Goal: Navigation & Orientation: Understand site structure

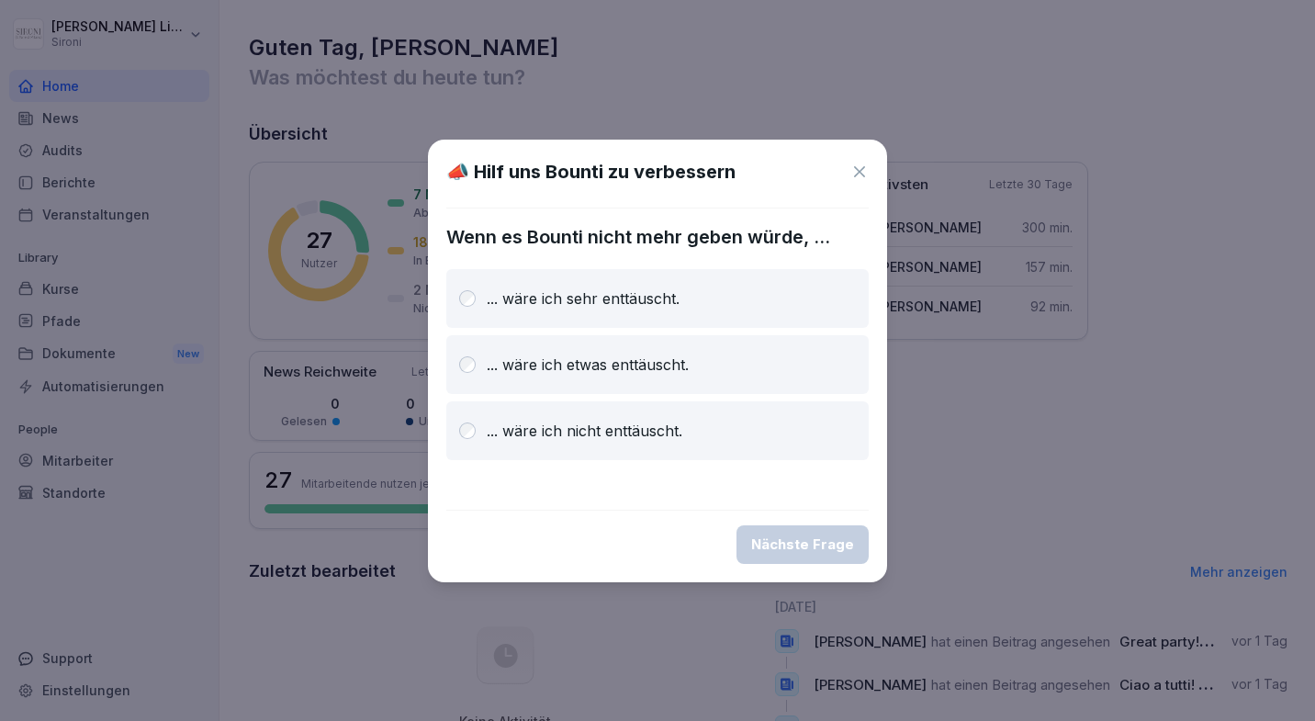
click at [858, 172] on icon at bounding box center [859, 171] width 11 height 11
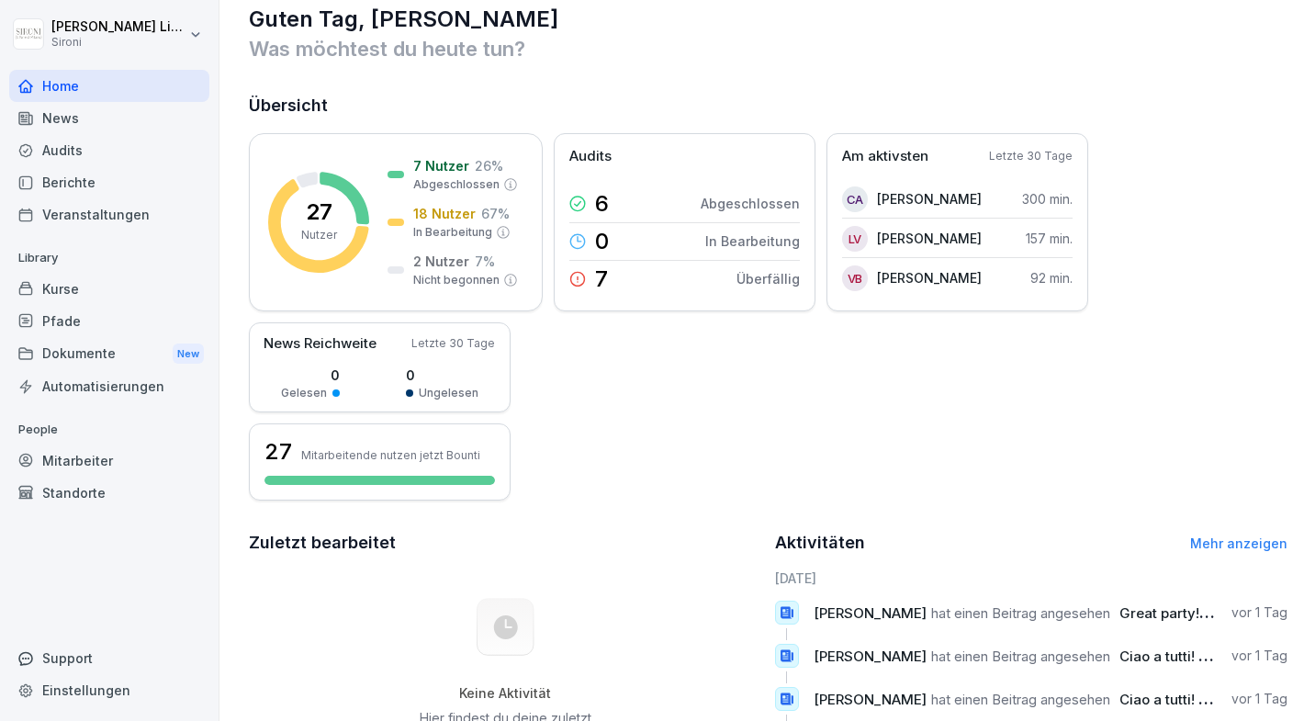
scroll to position [50, 0]
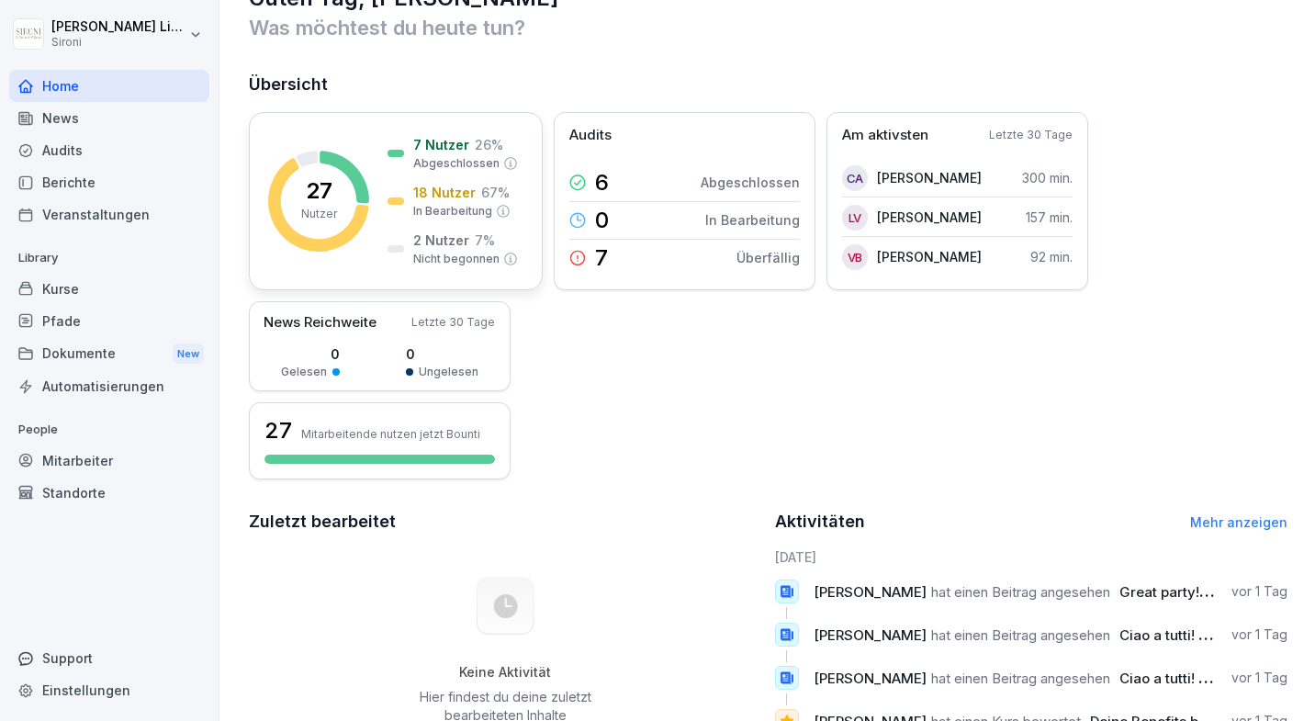
click at [442, 201] on p "18 Nutzer" at bounding box center [444, 192] width 62 height 19
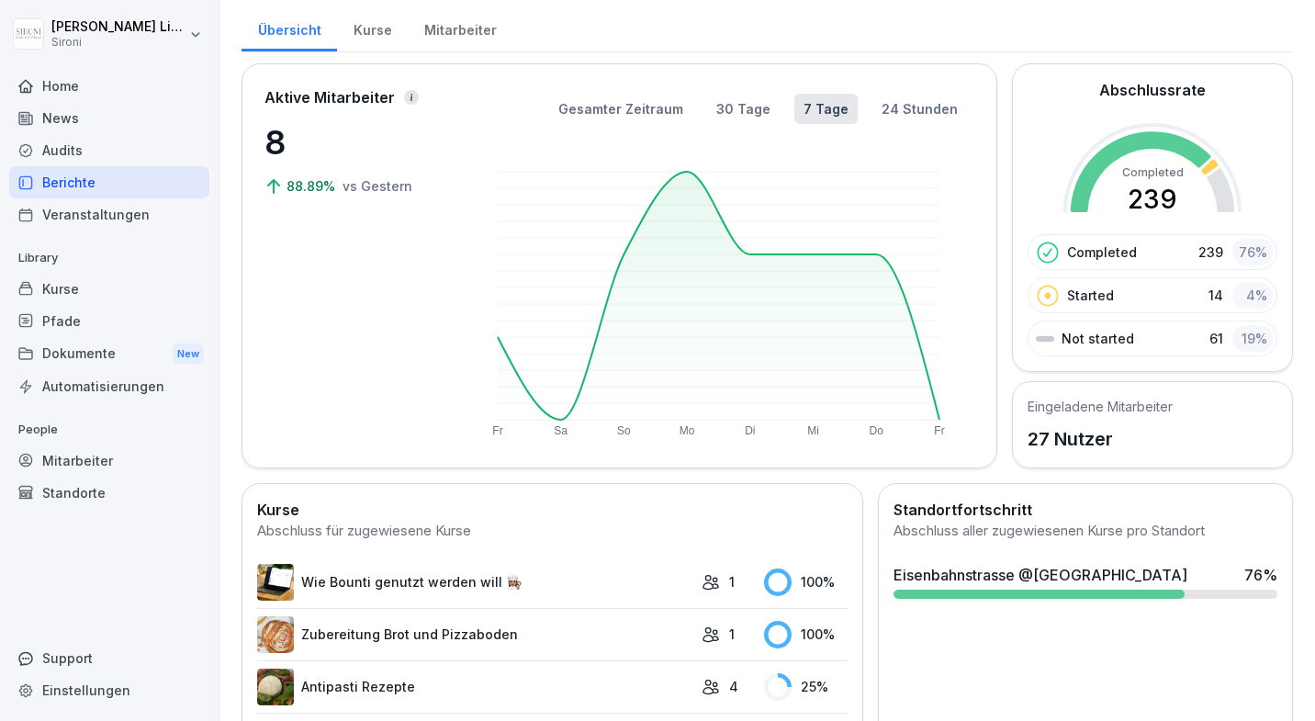
click at [107, 461] on div "Mitarbeiter" at bounding box center [109, 461] width 200 height 32
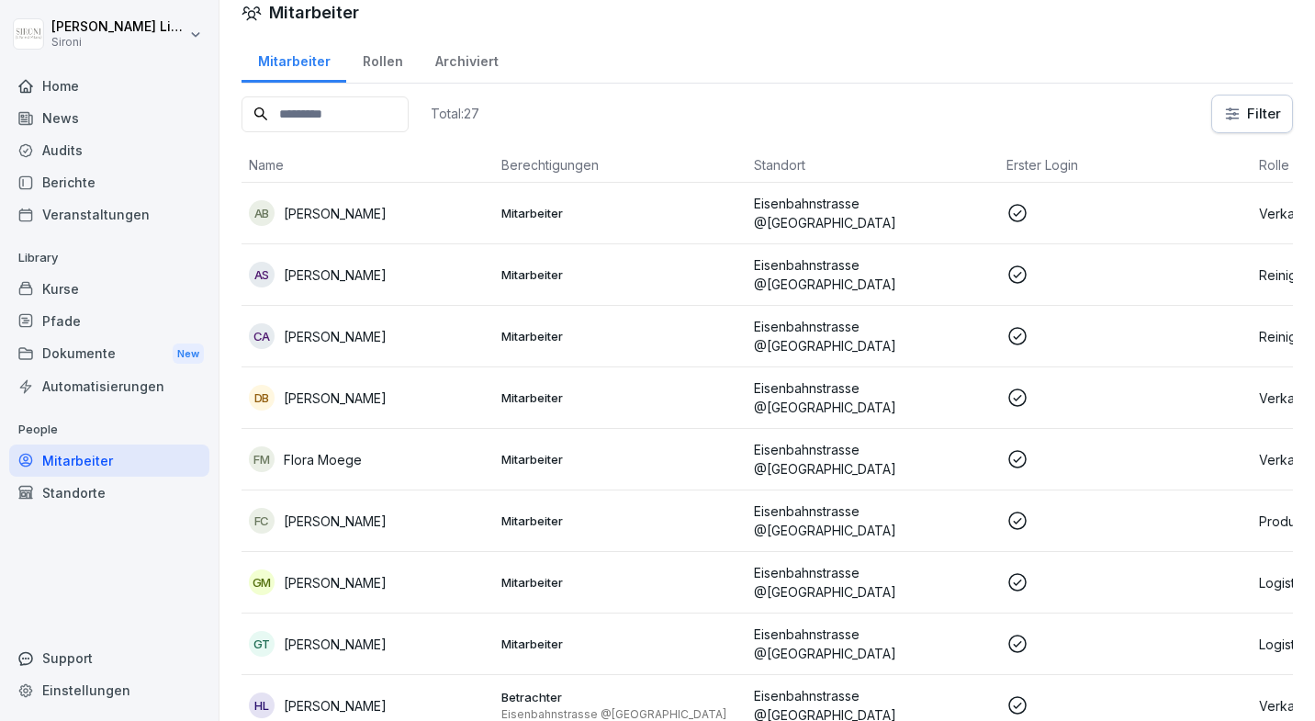
click at [105, 290] on div "Kurse" at bounding box center [109, 289] width 200 height 32
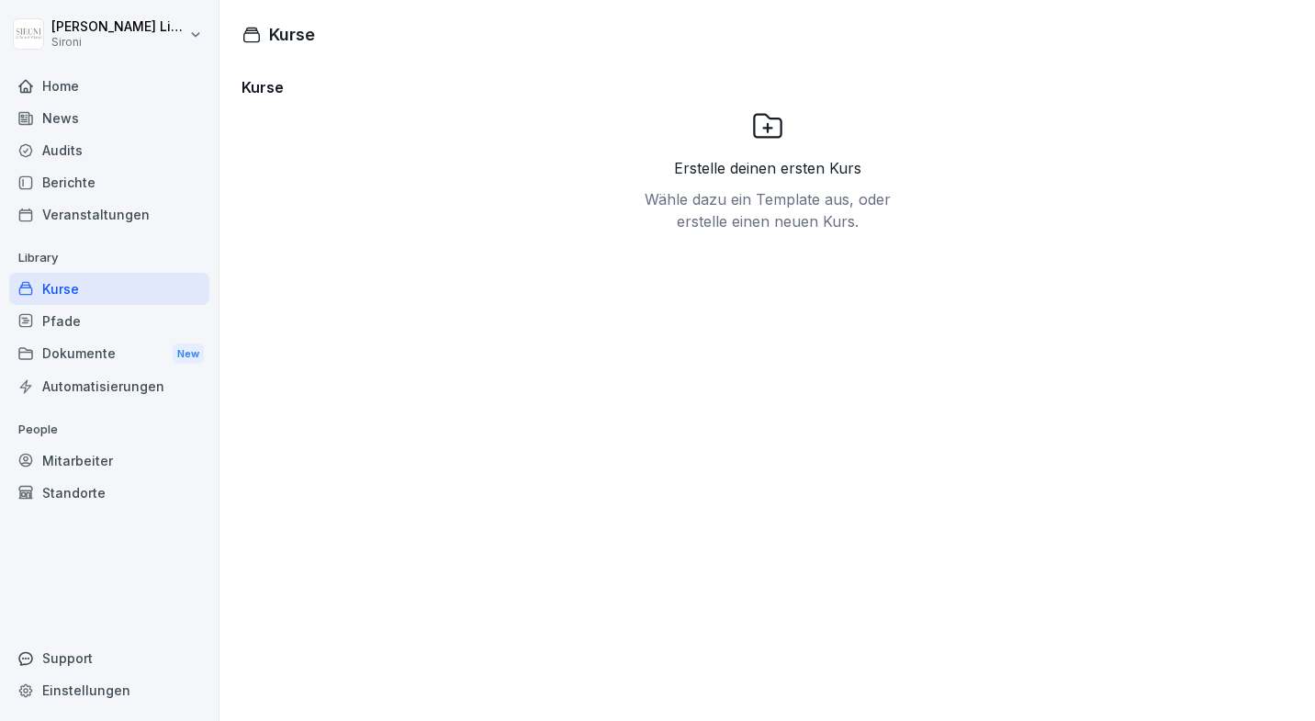
click at [70, 148] on div "Audits" at bounding box center [109, 150] width 200 height 32
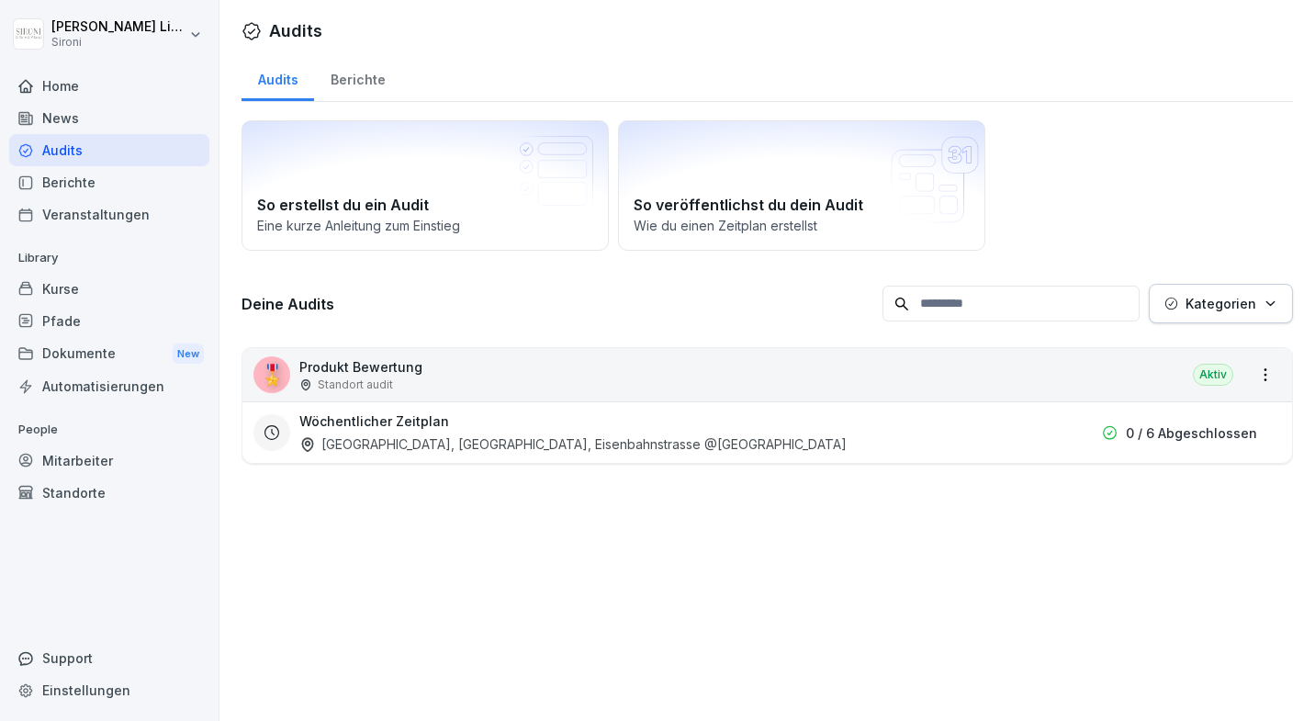
click at [77, 185] on div "Berichte" at bounding box center [109, 182] width 200 height 32
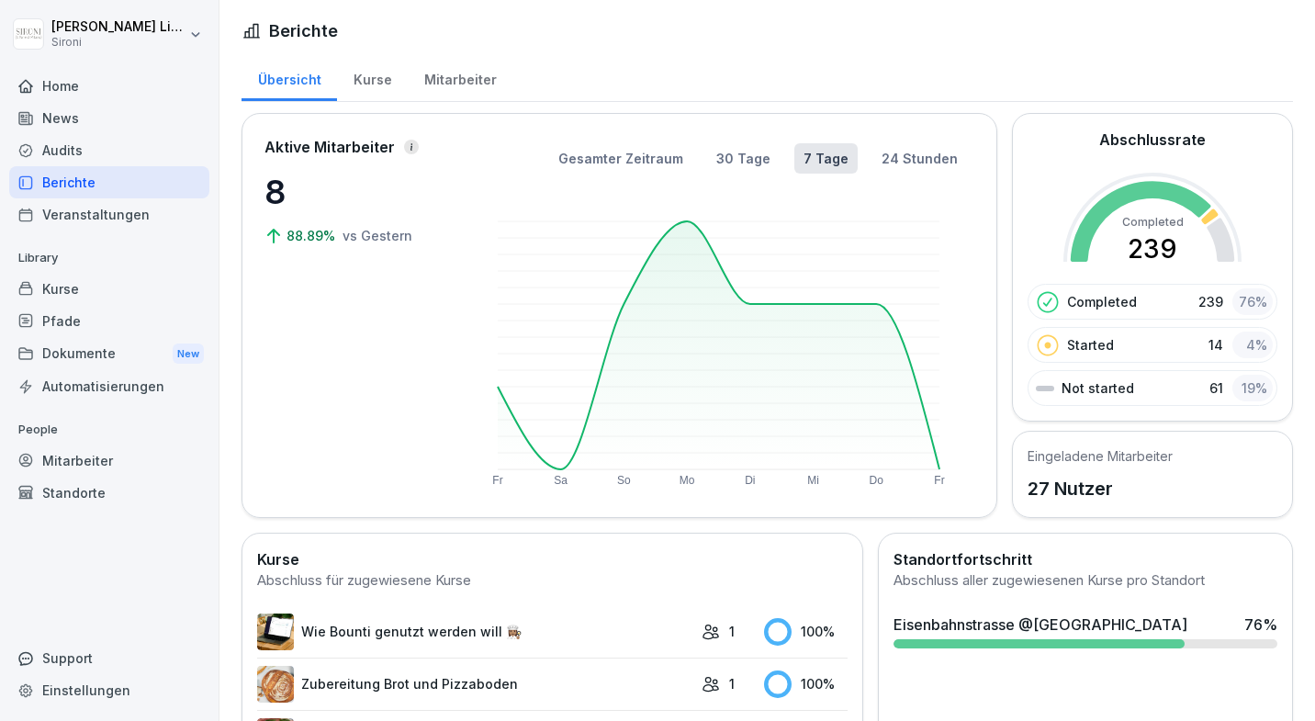
click at [421, 72] on div "Mitarbeiter" at bounding box center [460, 77] width 105 height 47
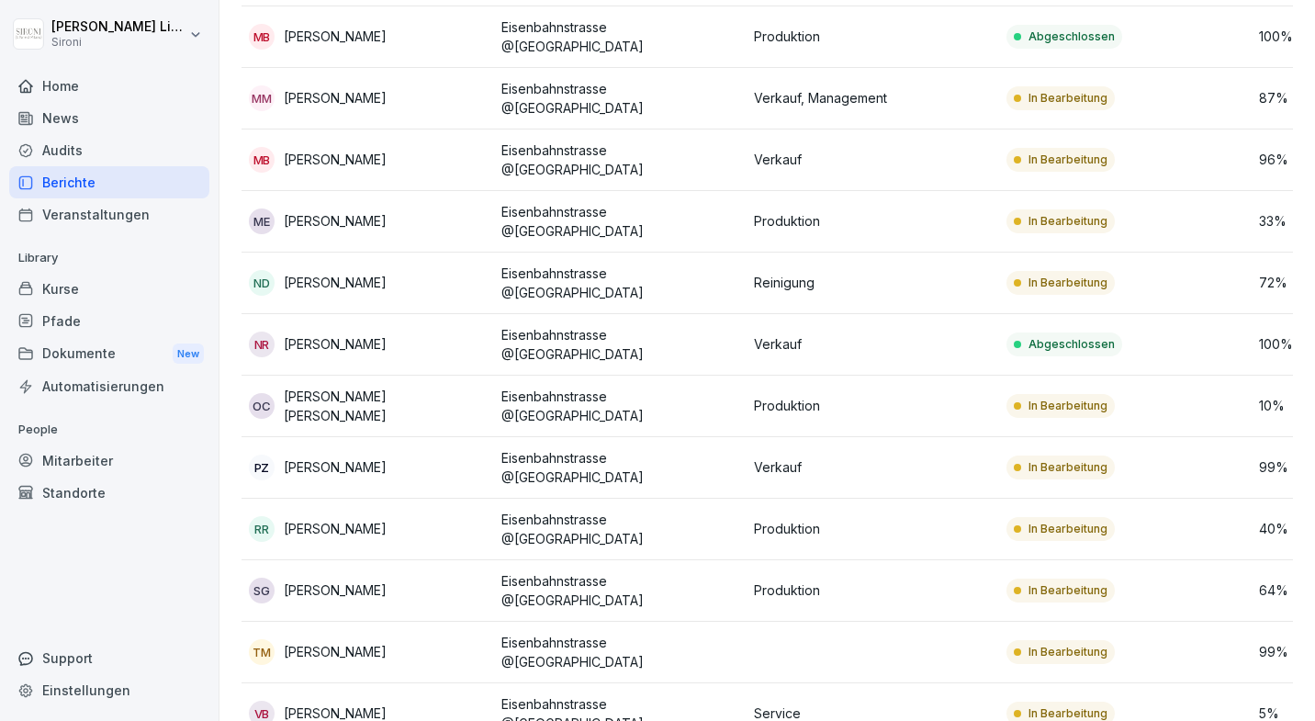
scroll to position [1060, 0]
click at [53, 289] on div "Kurse" at bounding box center [109, 289] width 200 height 32
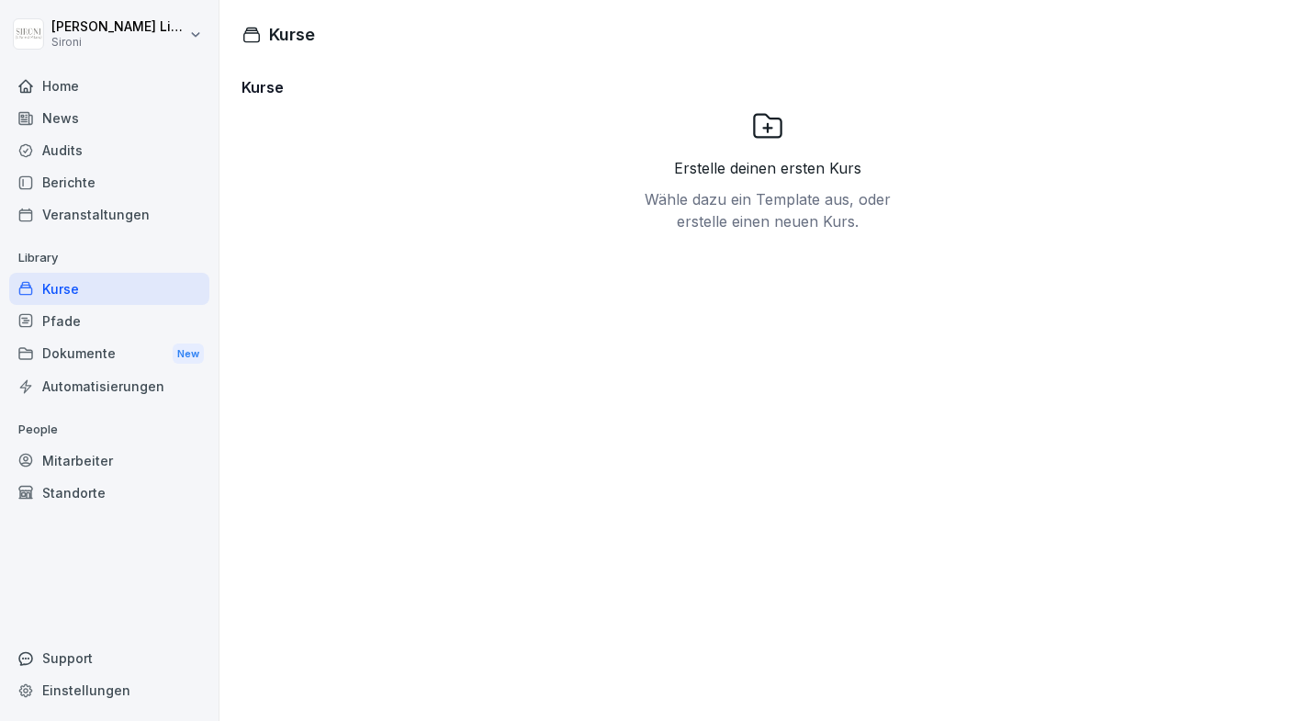
click at [78, 86] on div "Home" at bounding box center [109, 86] width 200 height 32
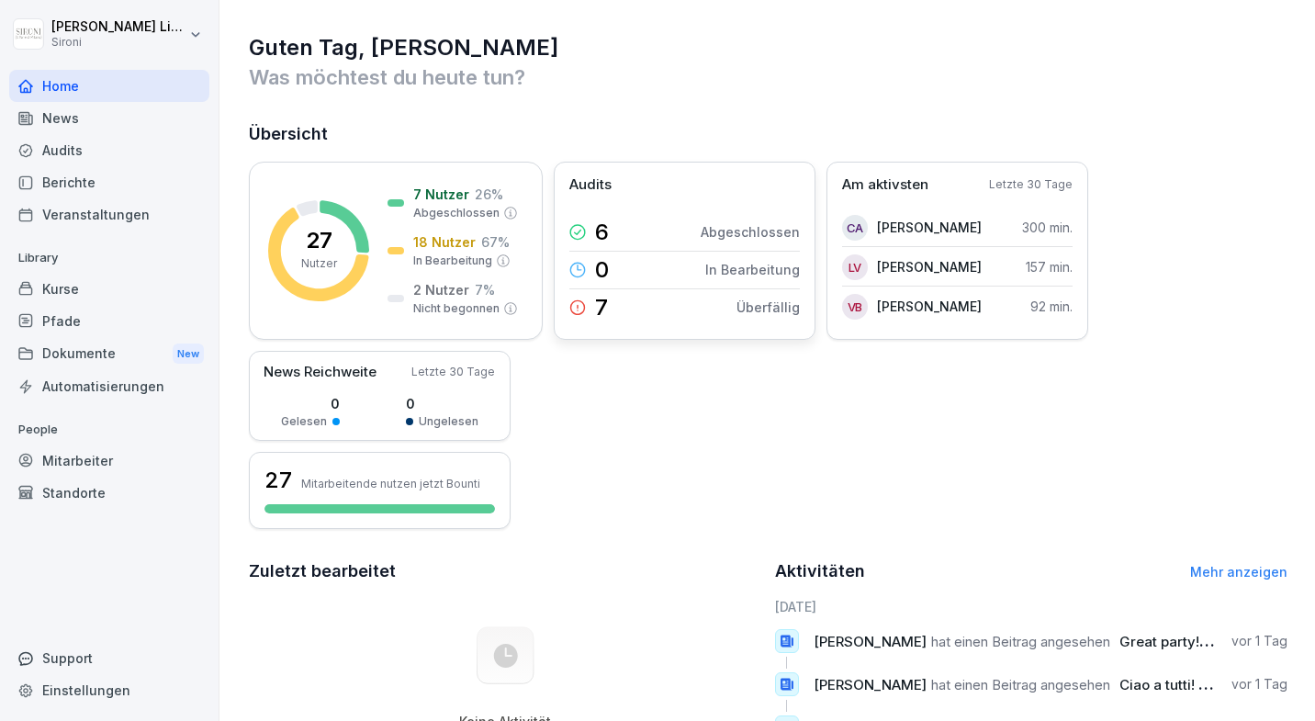
scroll to position [5, 0]
